Goal: Navigation & Orientation: Go to known website

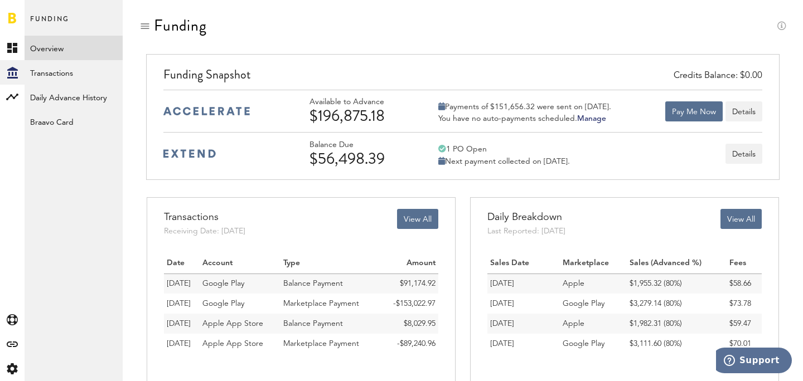
scroll to position [23, 0]
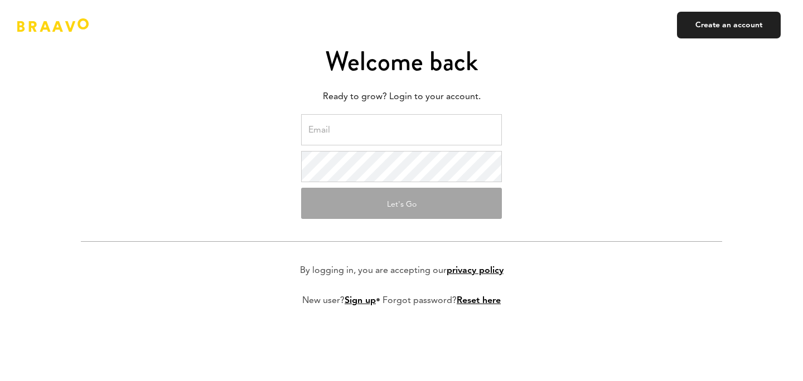
type input "[EMAIL_ADDRESS][DOMAIN_NAME]"
